Goal: Information Seeking & Learning: Find specific fact

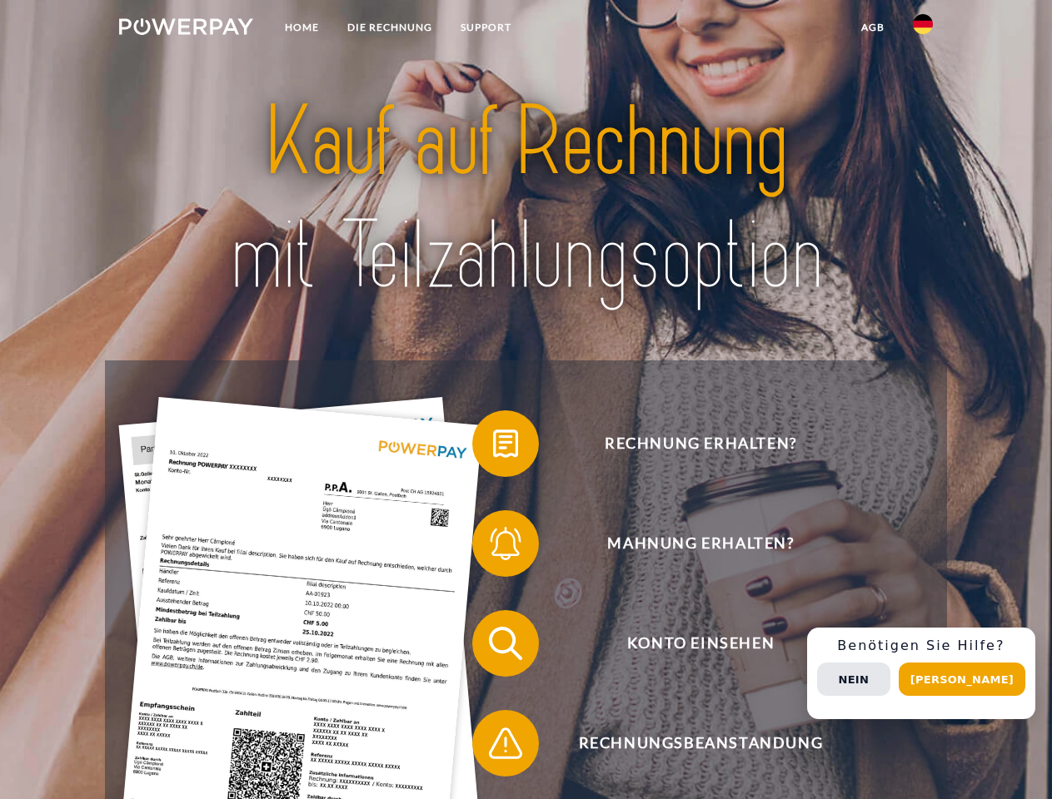
click at [186, 29] on img at bounding box center [186, 26] width 134 height 17
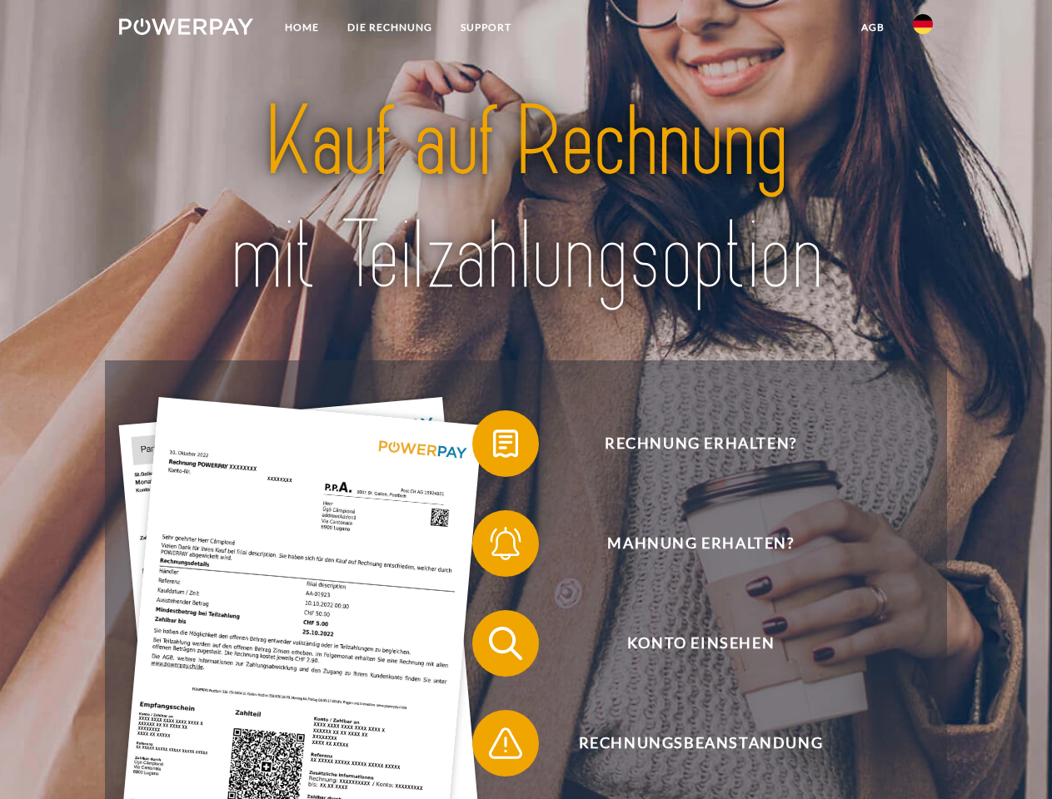
click at [923, 29] on img at bounding box center [923, 24] width 20 height 20
click at [872, 27] on link "agb" at bounding box center [873, 27] width 52 height 30
click at [493, 447] on span at bounding box center [480, 443] width 83 height 83
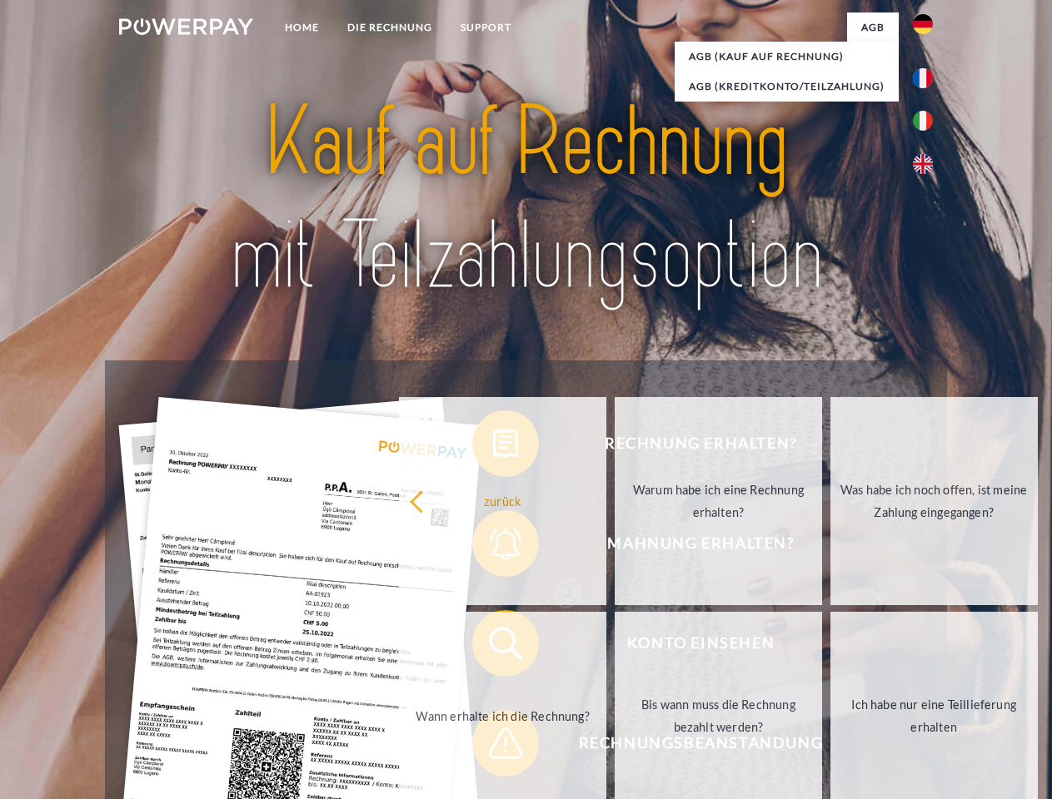
click at [493, 547] on div "Rechnung erhalten? Mahnung erhalten? Konto einsehen" at bounding box center [525, 694] width 841 height 666
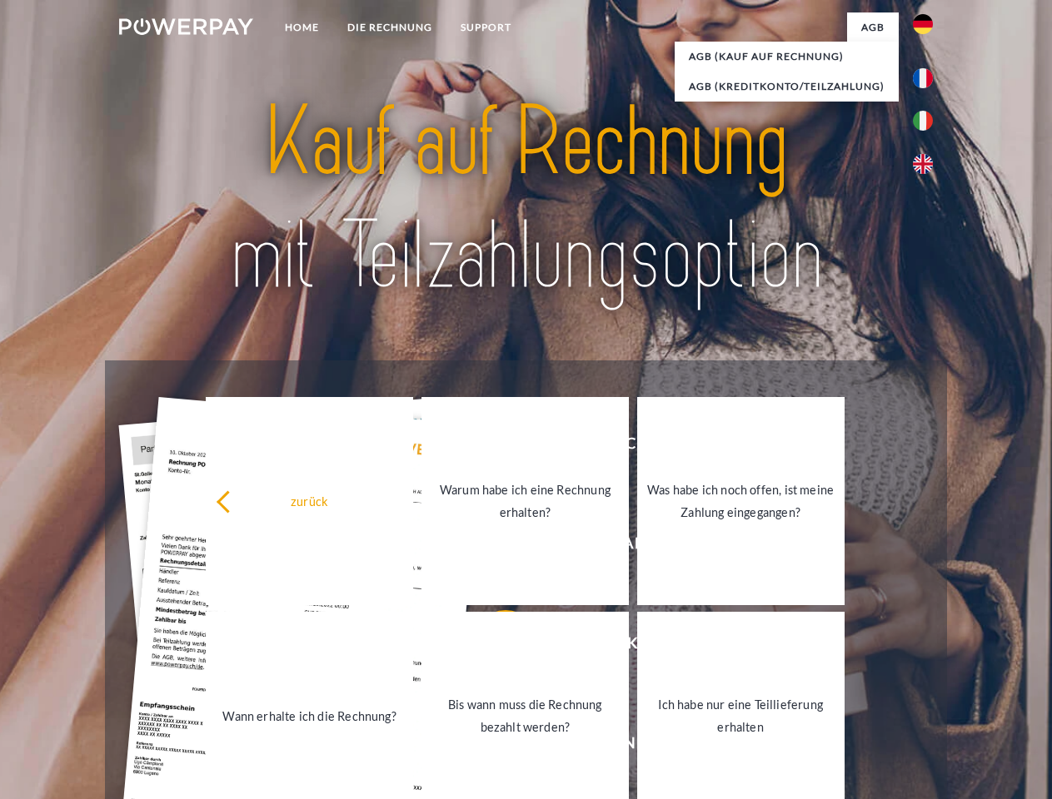
click at [493, 647] on link "Bis wann muss die Rechnung bezahlt werden?" at bounding box center [524, 716] width 207 height 208
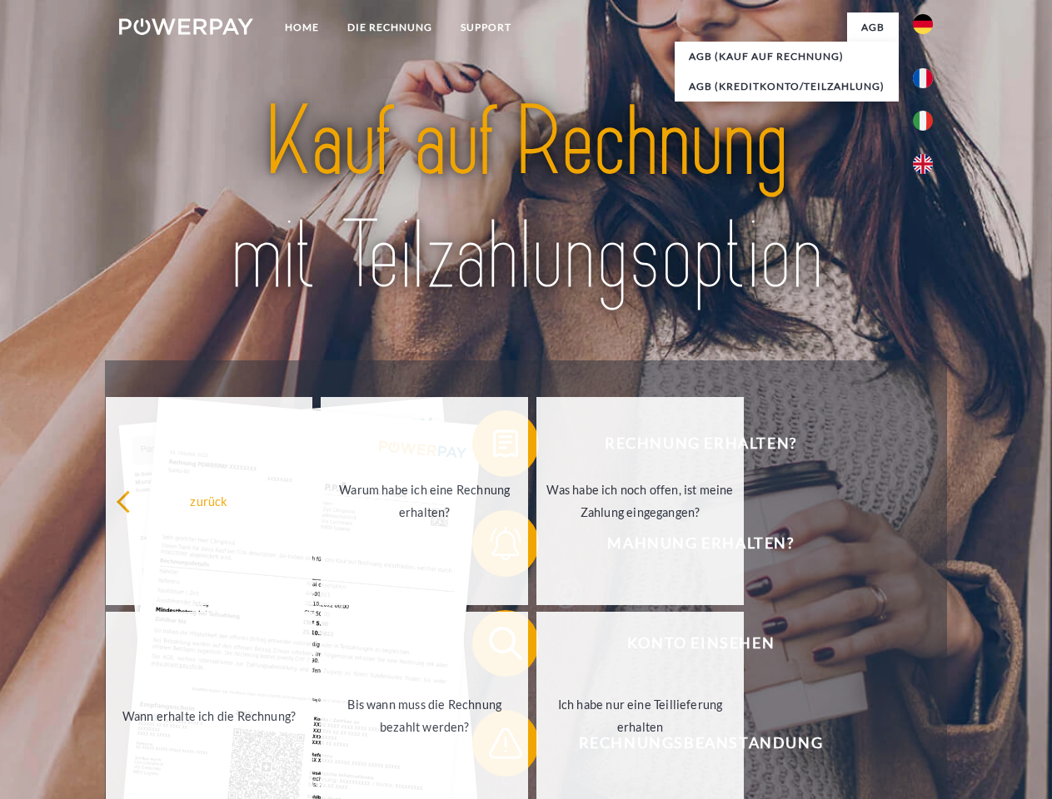
click at [536, 747] on link "Ich habe nur eine Teillieferung erhalten" at bounding box center [639, 716] width 207 height 208
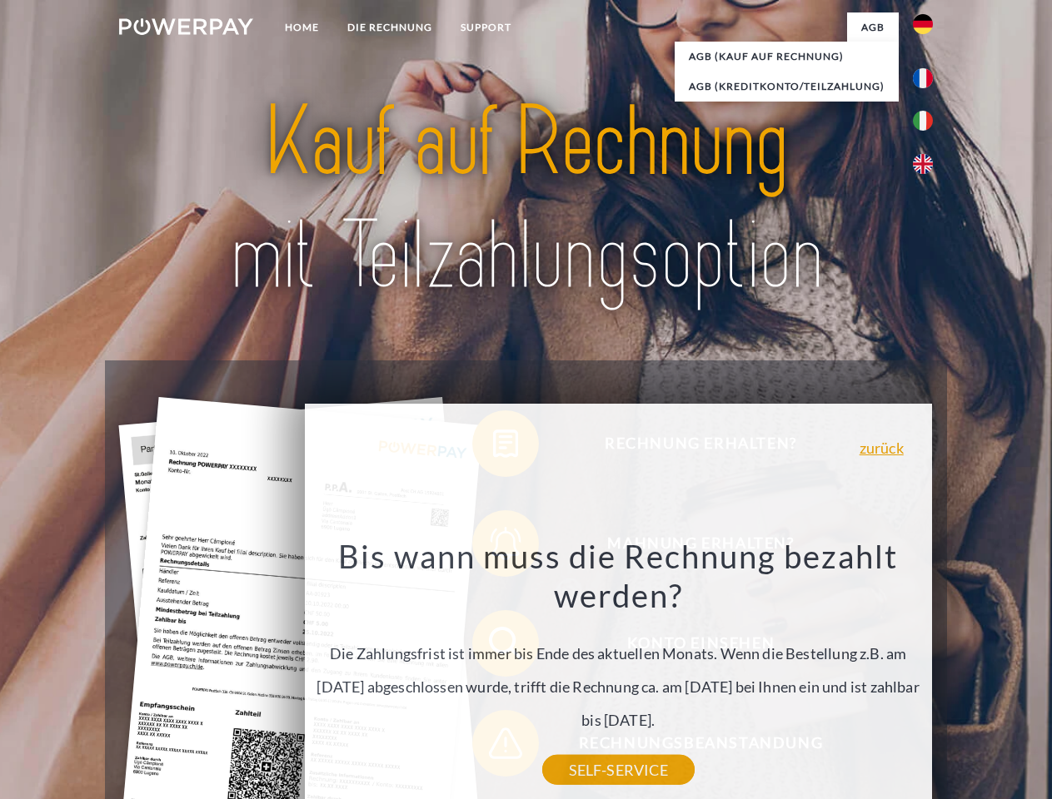
click at [922, 674] on div "Bis wann muss die Rechnung bezahlt werden? Die Zahlungsfrist ist immer bis Ende…" at bounding box center [618, 653] width 608 height 234
click at [886, 677] on span "Konto einsehen" at bounding box center [700, 643] width 408 height 67
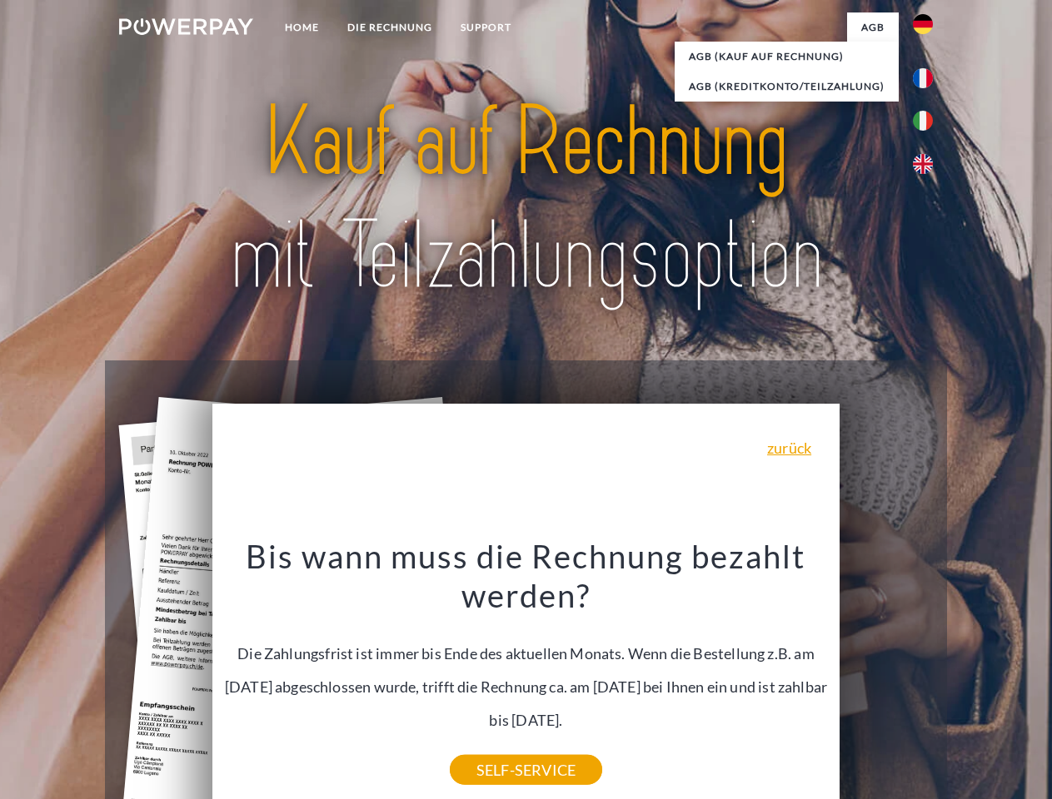
click at [968, 679] on header "Home DIE RECHNUNG SUPPORT" at bounding box center [526, 575] width 1052 height 1150
